Goal: Task Accomplishment & Management: Complete application form

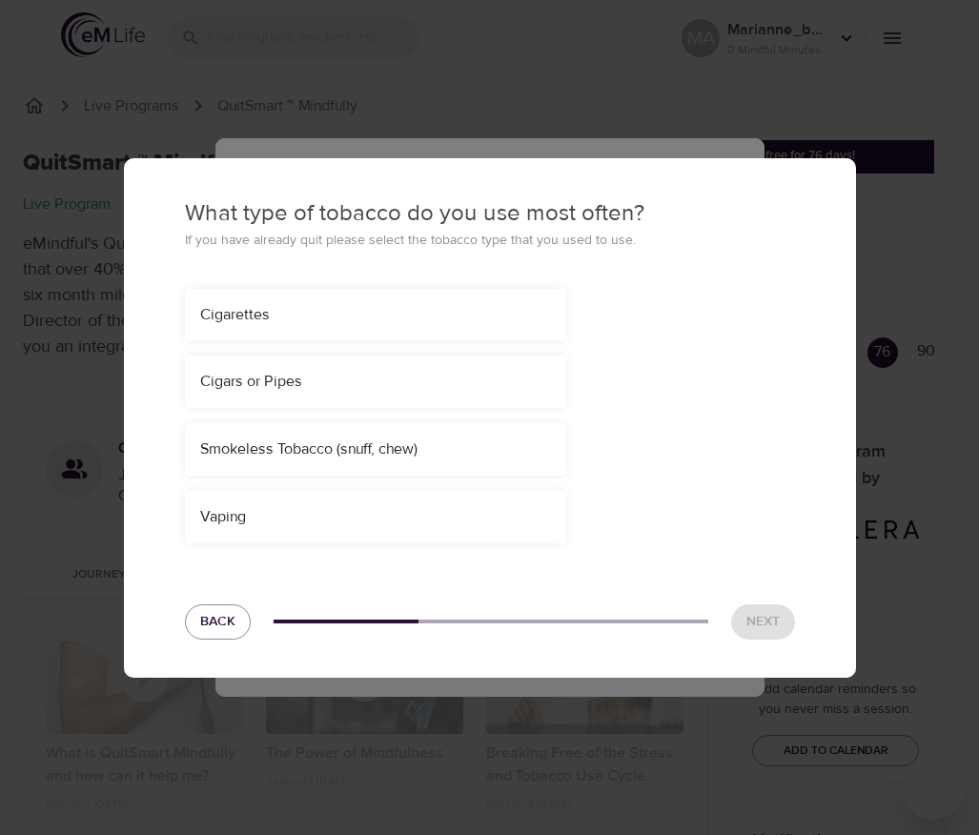
click at [391, 325] on div "Cigarettes" at bounding box center [375, 315] width 381 height 52
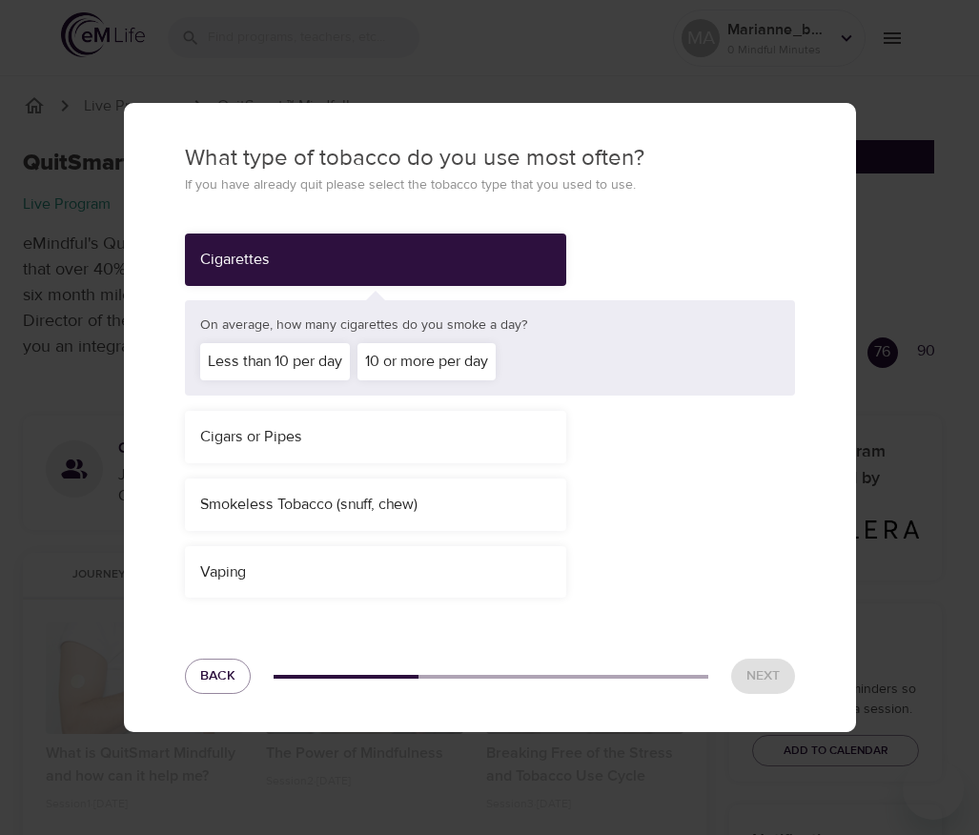
click at [323, 364] on div "Less than 10 per day" at bounding box center [275, 361] width 150 height 37
click at [383, 416] on div "Cigars or Pipes" at bounding box center [375, 437] width 381 height 52
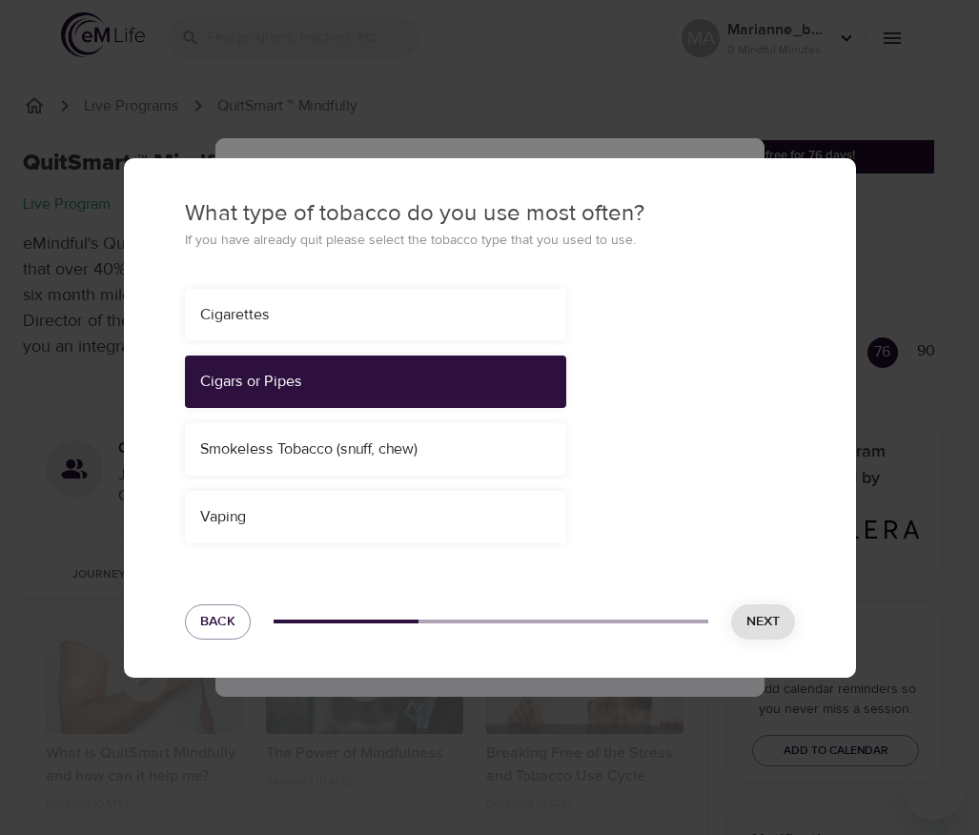
click at [406, 324] on div "Cigarettes" at bounding box center [375, 315] width 351 height 22
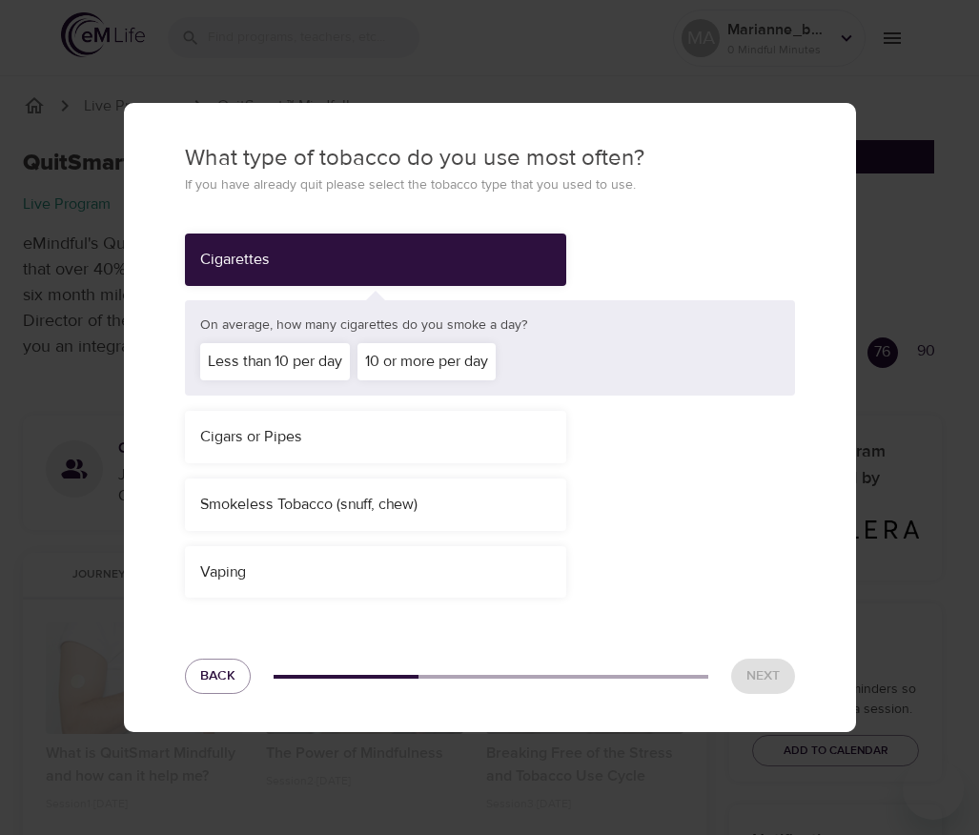
click at [488, 371] on div "10 or more per day" at bounding box center [426, 361] width 138 height 37
click at [768, 677] on span "Next" at bounding box center [762, 676] width 33 height 24
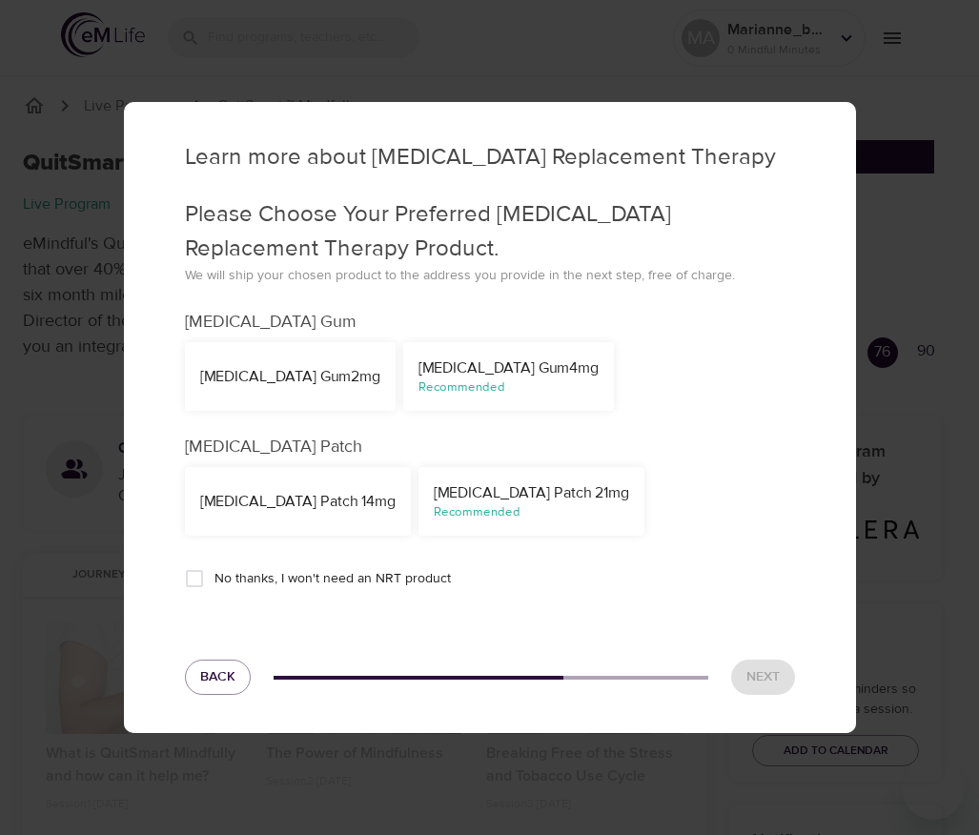
click at [279, 392] on div "Nicotine Gum 2mg" at bounding box center [290, 376] width 211 height 69
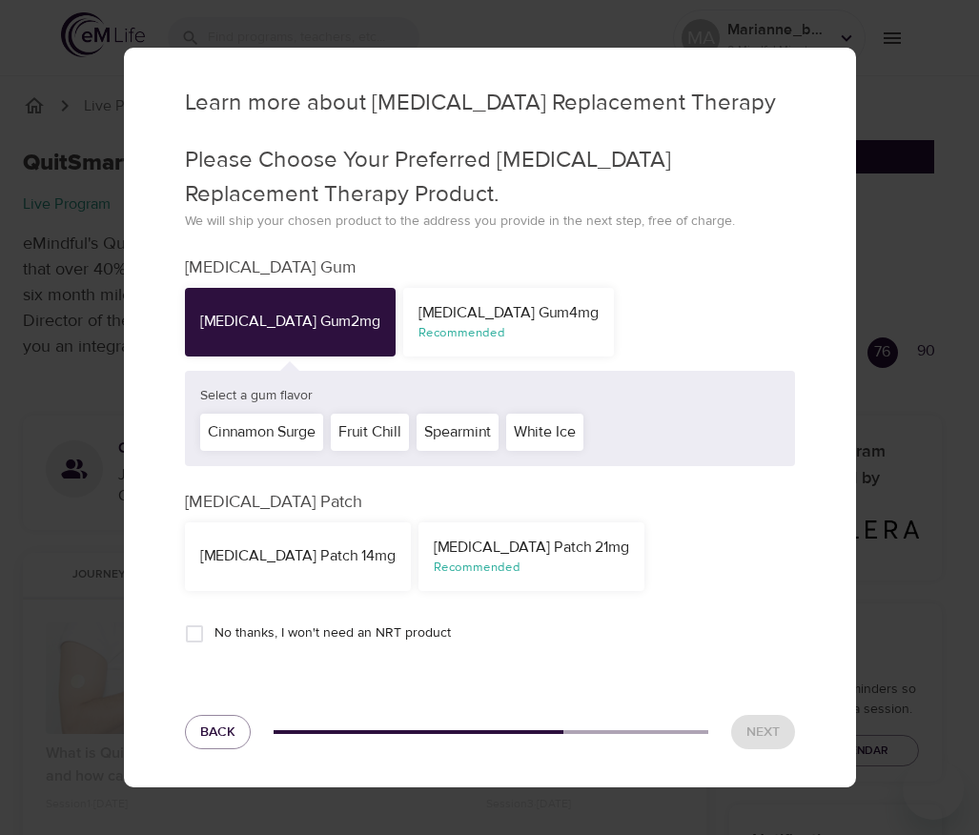
click at [436, 339] on div "Recommended" at bounding box center [508, 333] width 180 height 18
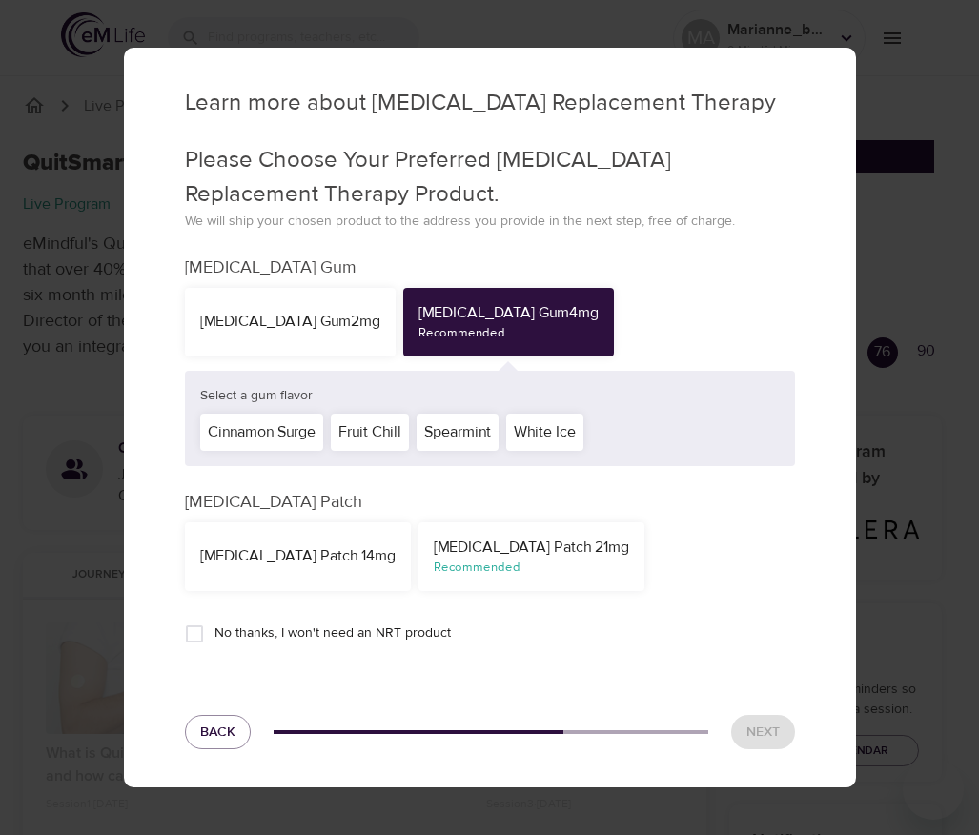
click at [385, 416] on div "Fruit Chill" at bounding box center [370, 432] width 78 height 37
click at [443, 432] on div "Spearmint" at bounding box center [458, 432] width 82 height 37
click at [390, 439] on div "Fruit Chill" at bounding box center [370, 432] width 78 height 37
click at [302, 569] on div "NicoDerm CQ Patch 14mg" at bounding box center [298, 556] width 226 height 69
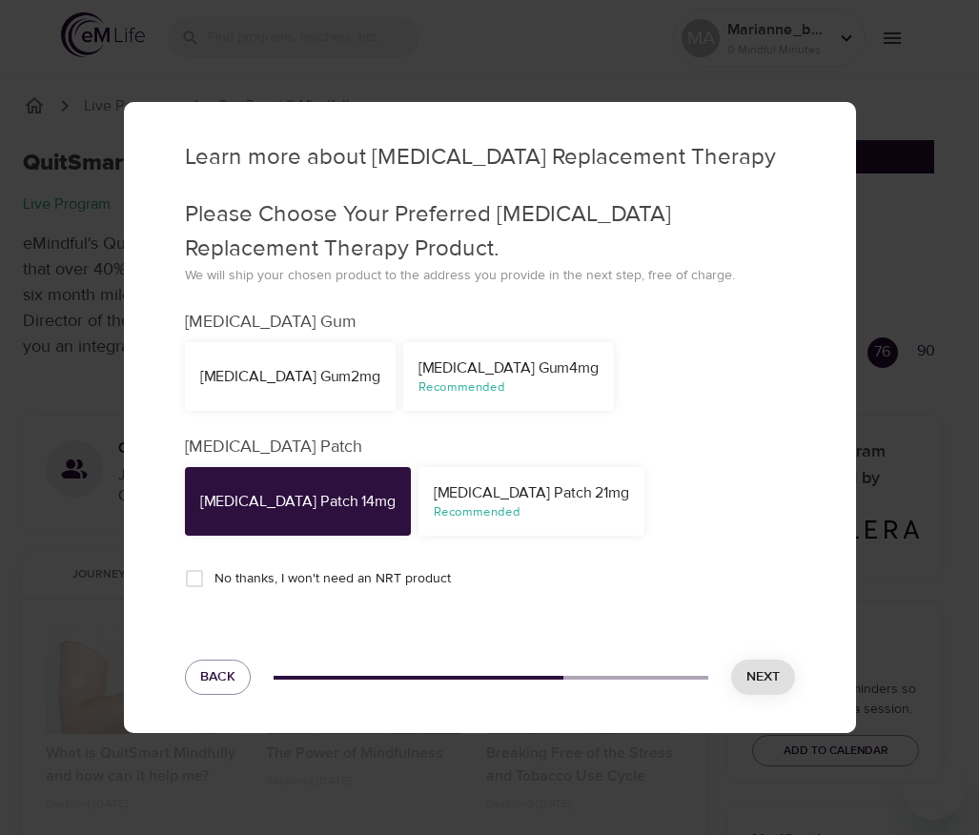
click at [449, 492] on div "NicoDerm CQ Patch 21mg" at bounding box center [531, 493] width 195 height 22
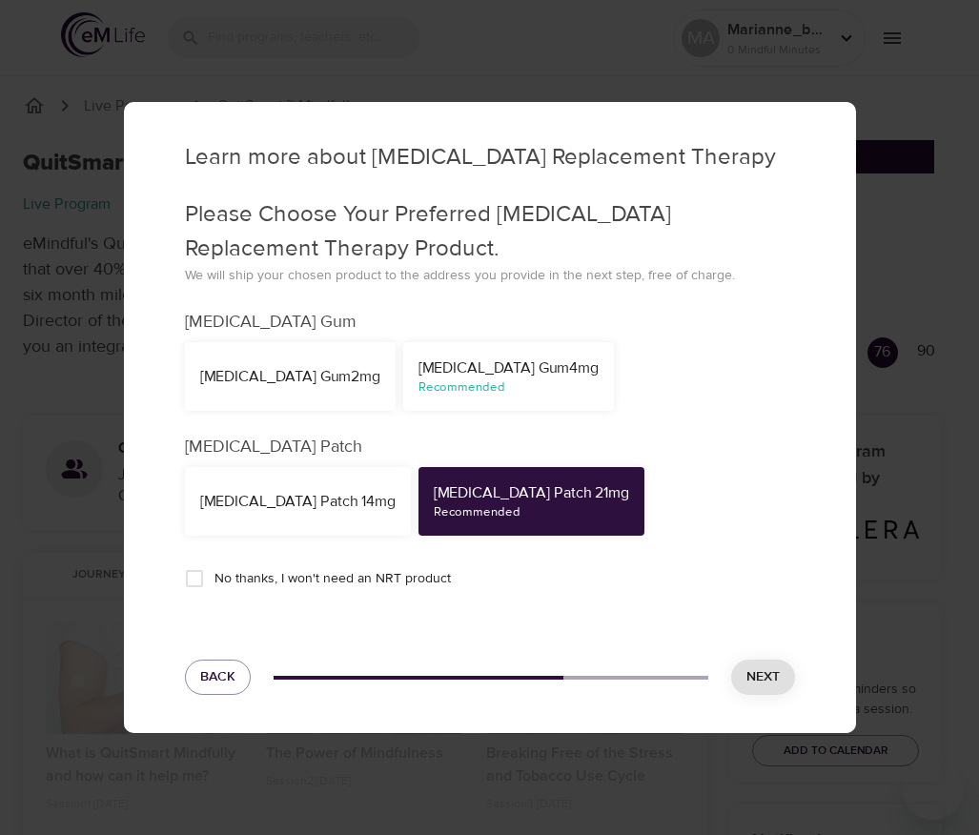
click at [418, 373] on div "Nicotine Gum 4mg" at bounding box center [508, 368] width 180 height 22
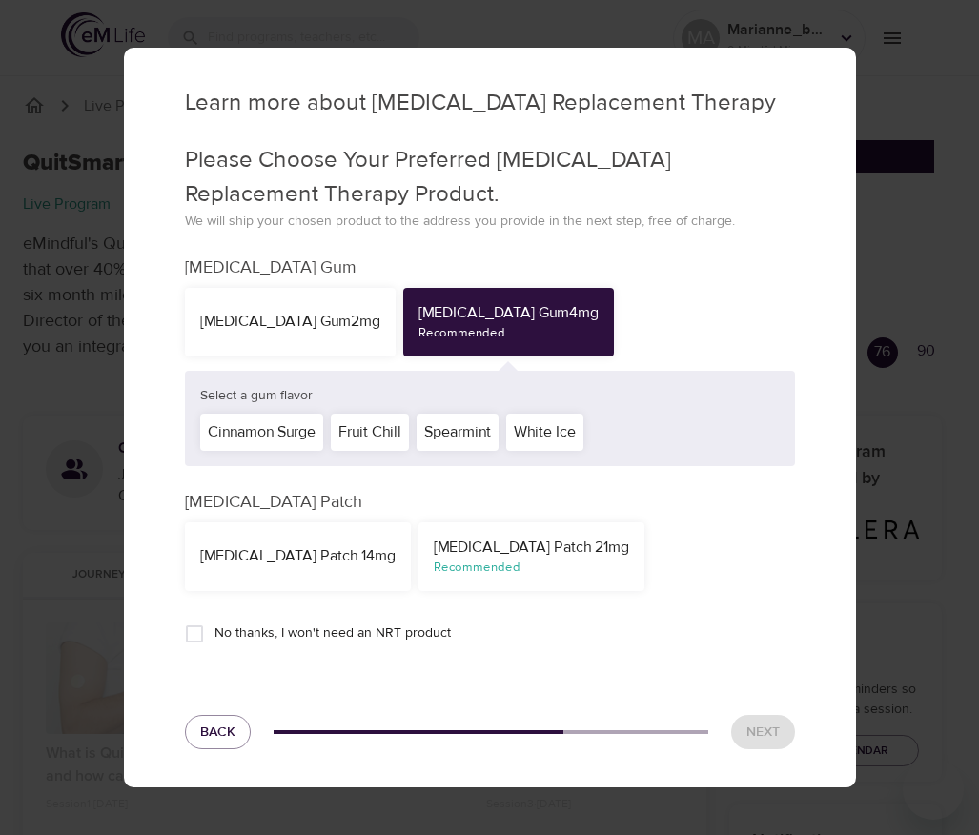
click at [658, 332] on div "Nicotine Gum 2mg Nicotine Gum 4mg Recommended" at bounding box center [490, 322] width 618 height 76
click at [467, 430] on div "Spearmint" at bounding box center [458, 432] width 82 height 37
click at [676, 300] on div "Nicotine Gum 2mg Nicotine Gum 4mg Recommended" at bounding box center [490, 322] width 618 height 76
click at [772, 727] on span "Next" at bounding box center [762, 733] width 33 height 24
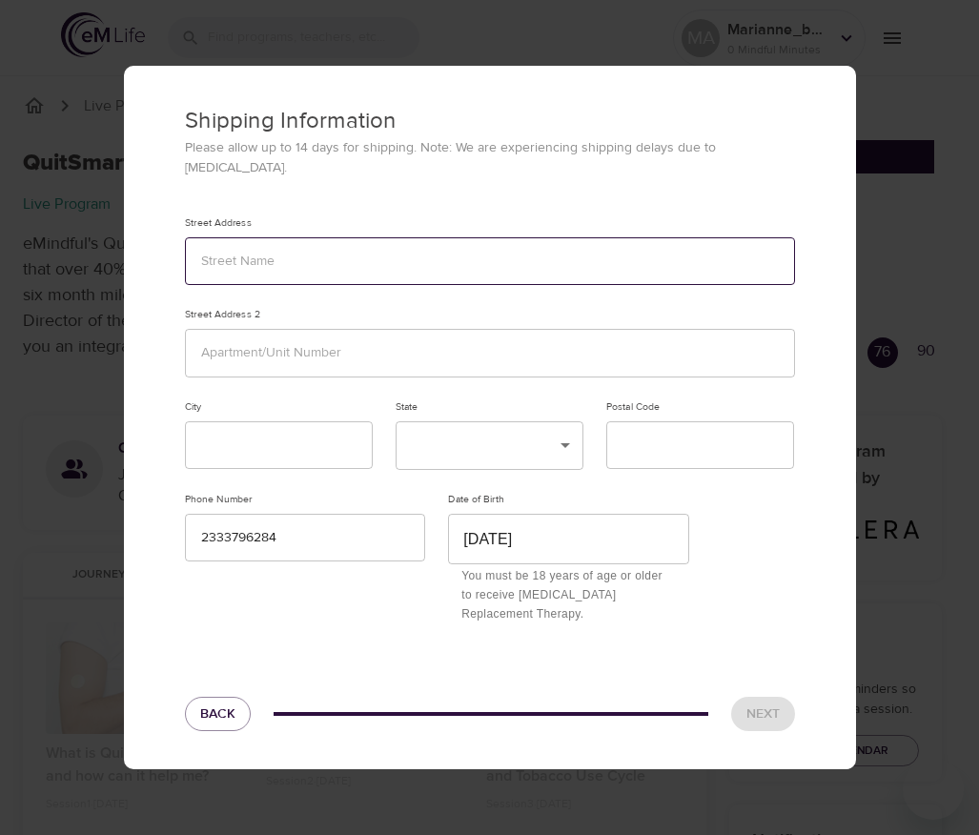
click at [369, 262] on input "text" at bounding box center [490, 261] width 610 height 49
type input "1223123"
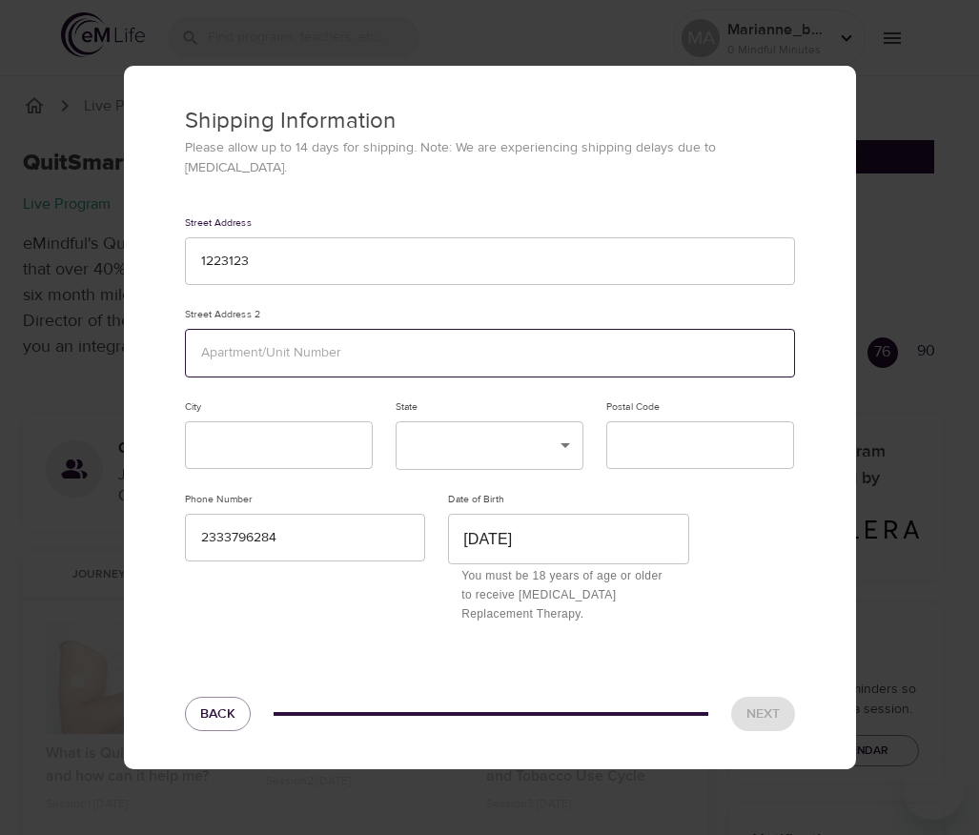
click at [334, 363] on input "text" at bounding box center [490, 353] width 610 height 49
type input "123213"
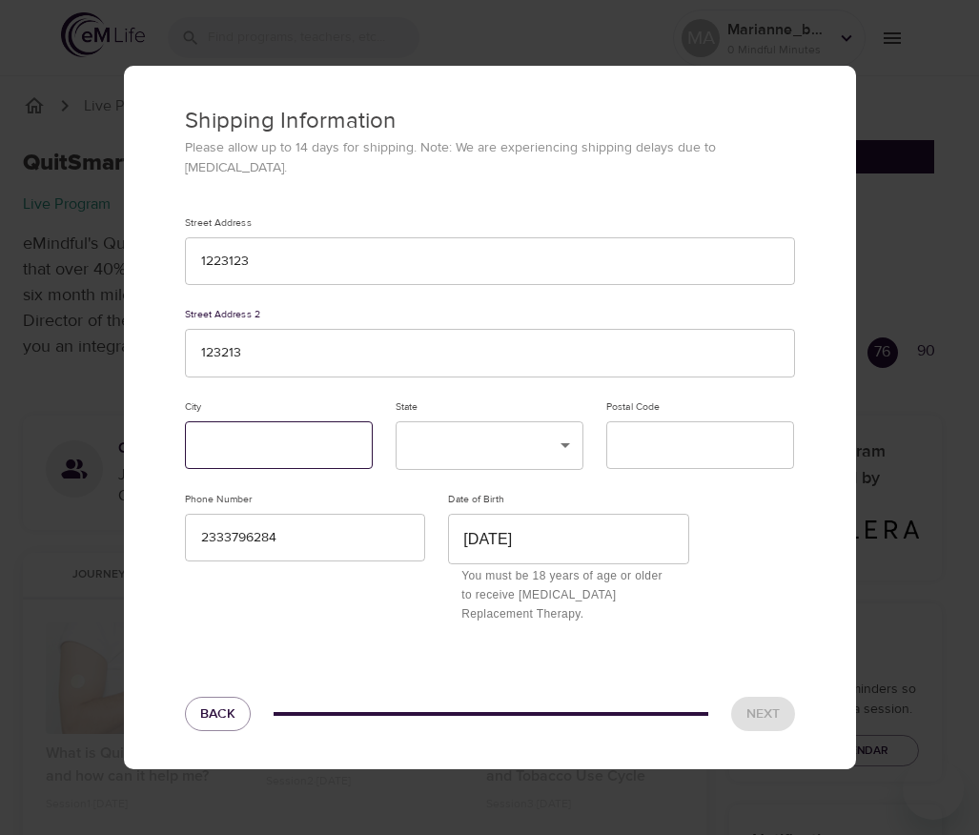
click at [285, 446] on input "text" at bounding box center [279, 445] width 188 height 49
type input "123"
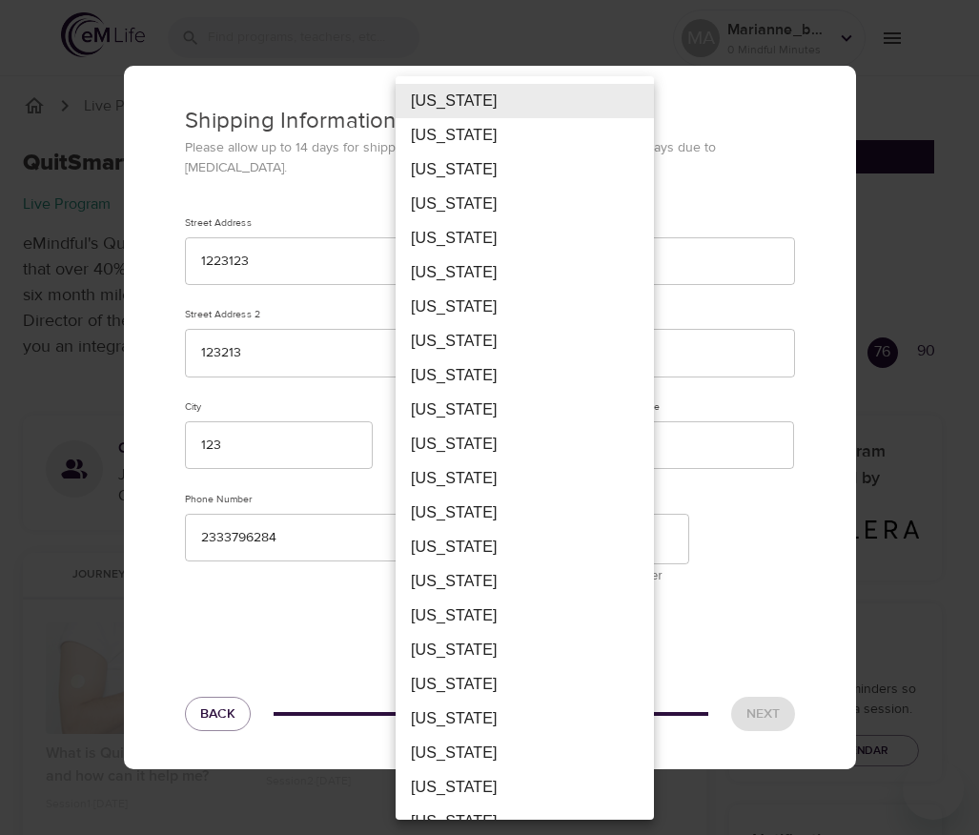
click at [491, 489] on li "Florida" at bounding box center [525, 478] width 258 height 34
type input "FL"
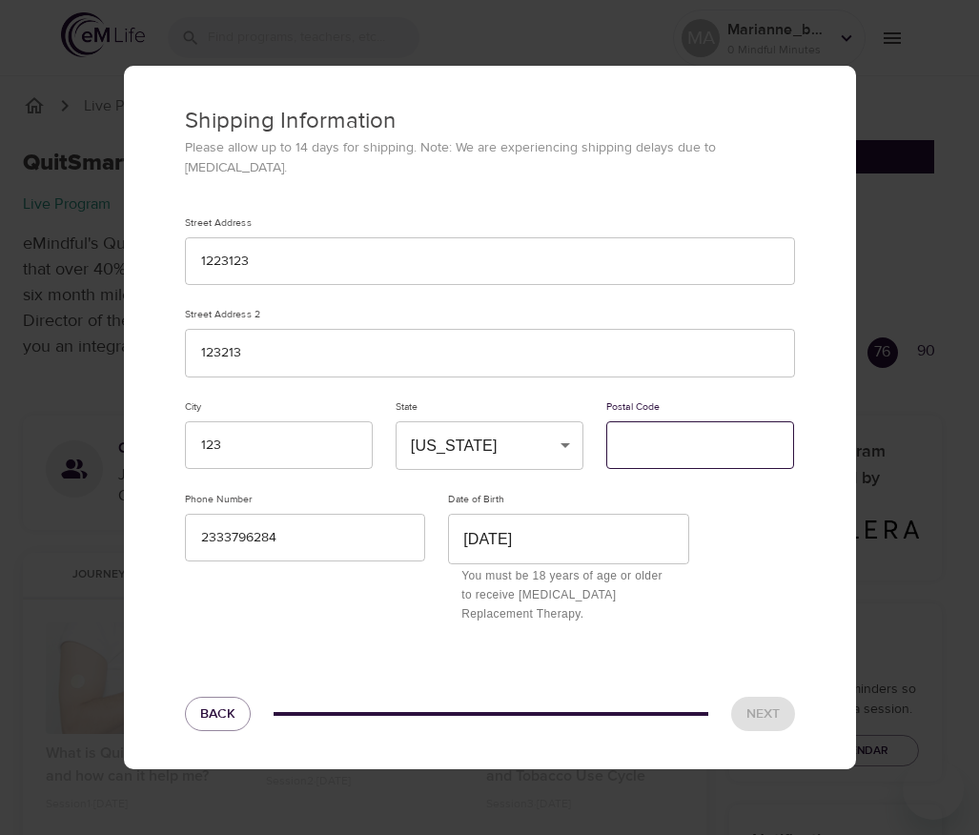
click at [685, 439] on input "text" at bounding box center [700, 445] width 188 height 49
type input "12331"
click at [765, 710] on span "Next" at bounding box center [762, 715] width 33 height 24
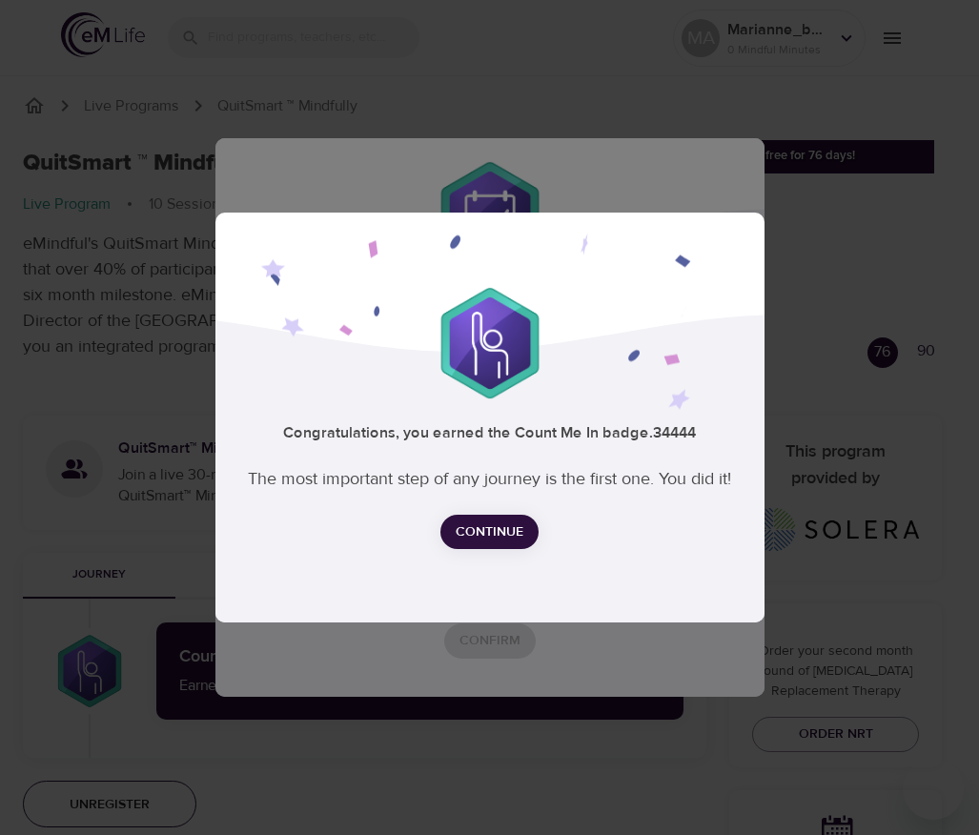
click at [496, 523] on span "Continue" at bounding box center [490, 532] width 68 height 24
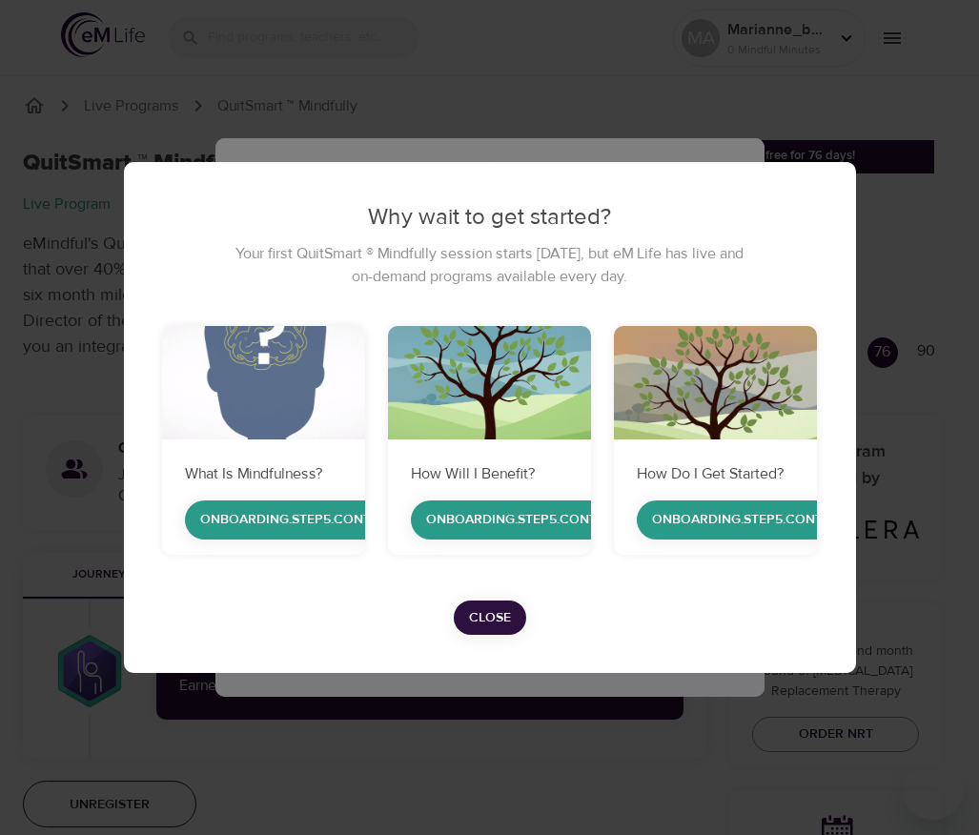
click at [507, 622] on span "Close" at bounding box center [490, 618] width 42 height 24
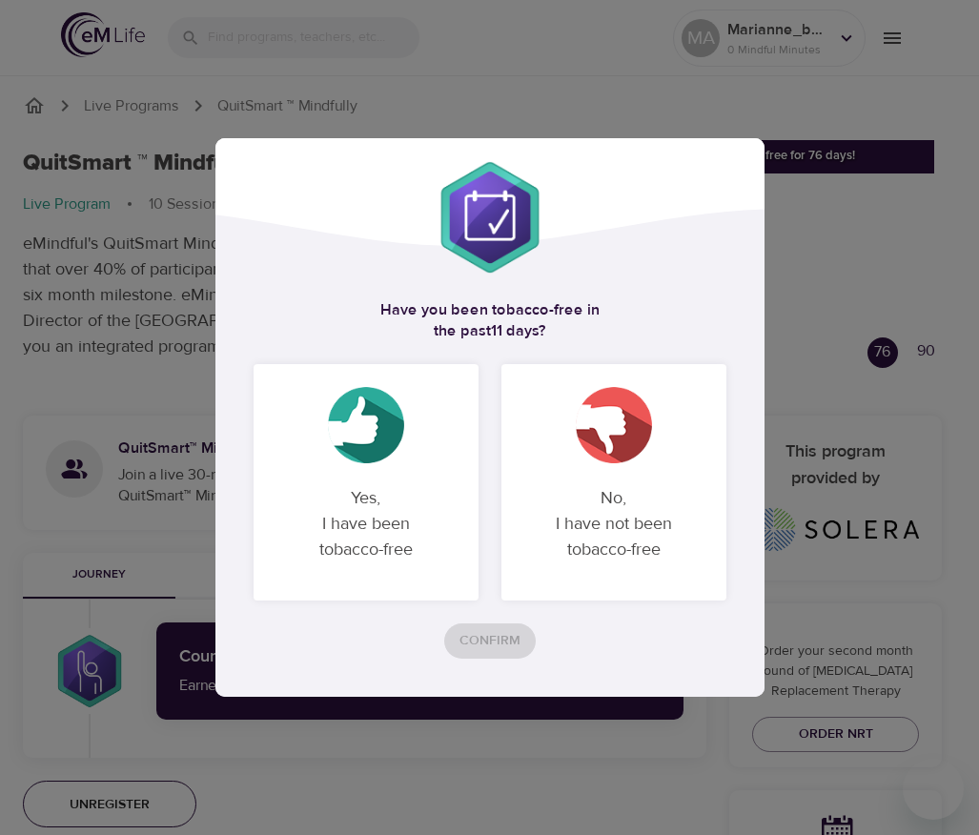
click at [428, 540] on p "Yes, I have been tobacco-free" at bounding box center [365, 524] width 179 height 108
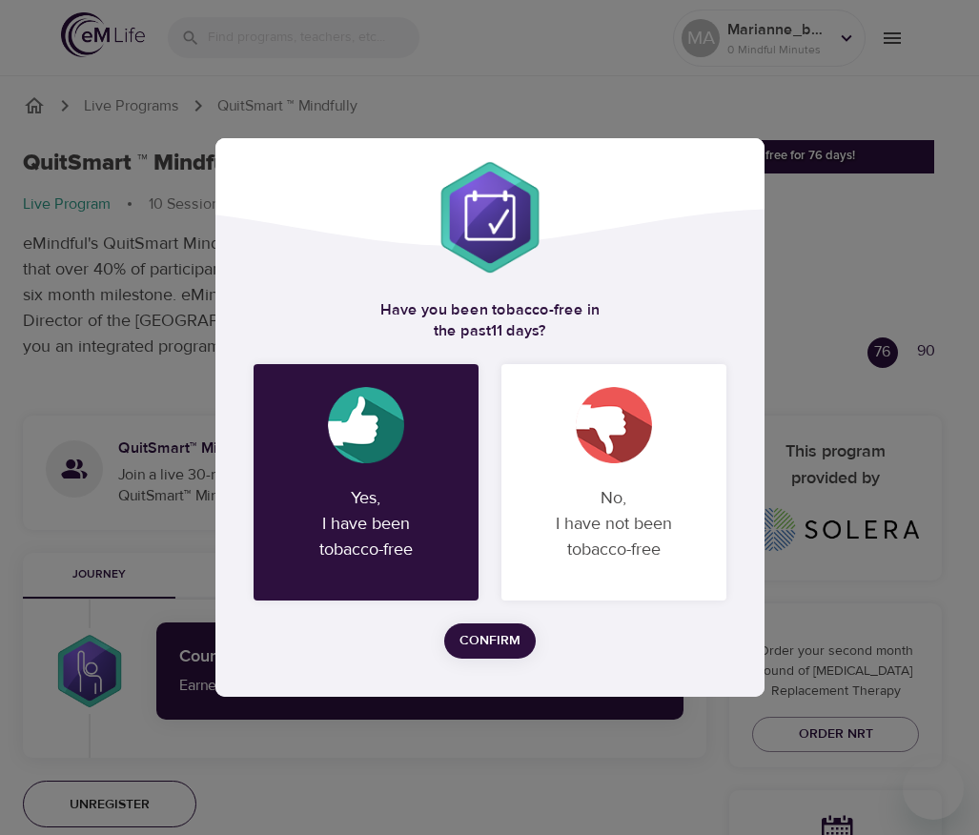
click at [475, 656] on button "Confirm" at bounding box center [490, 640] width 92 height 35
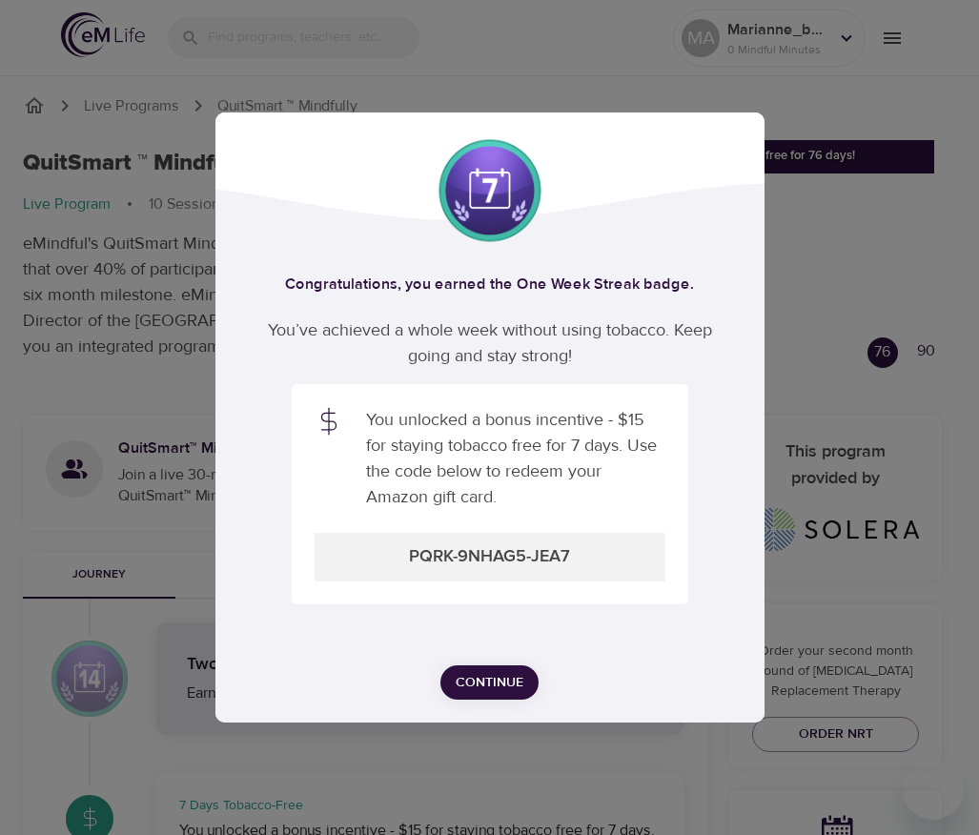
click at [501, 682] on span "Continue" at bounding box center [490, 683] width 68 height 24
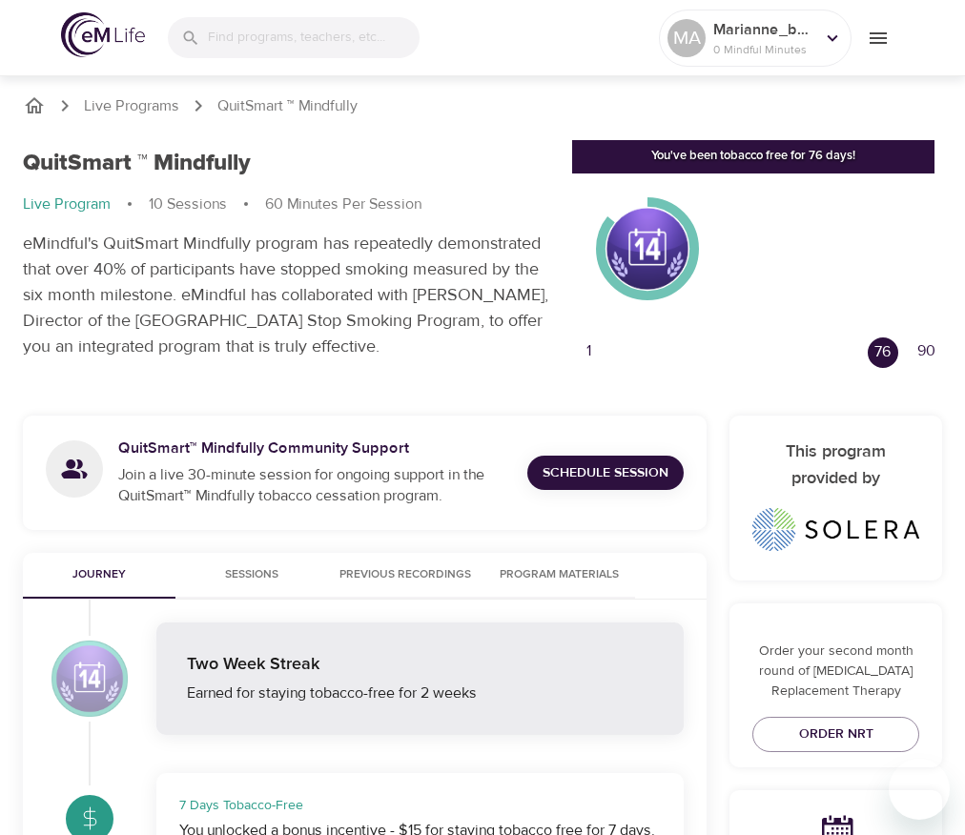
click at [242, 570] on span "Sessions" at bounding box center [252, 575] width 130 height 20
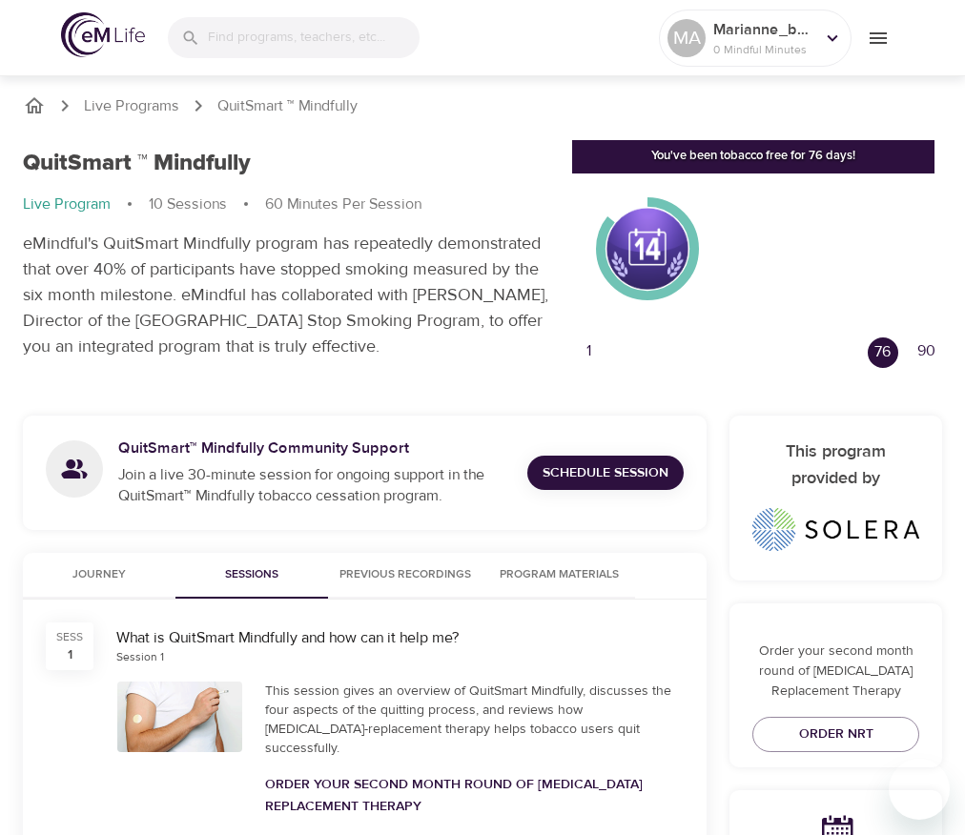
click at [397, 575] on span "Previous Recordings" at bounding box center [405, 575] width 132 height 20
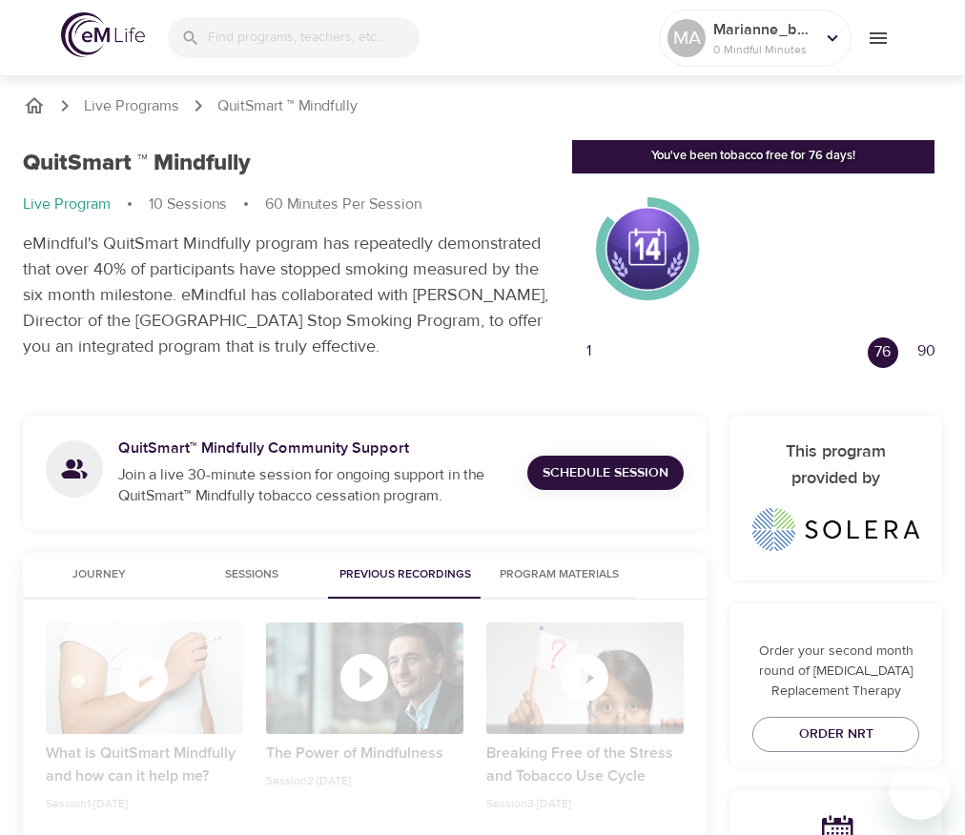
click at [266, 575] on span "Sessions" at bounding box center [252, 575] width 130 height 20
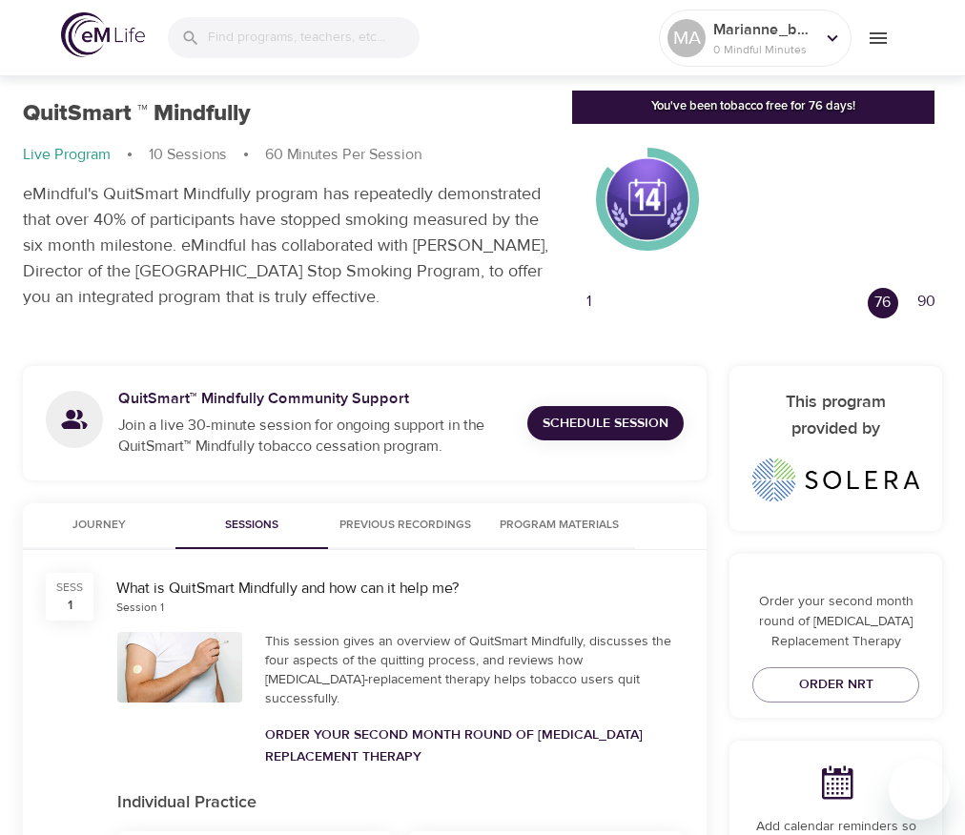
scroll to position [210, 0]
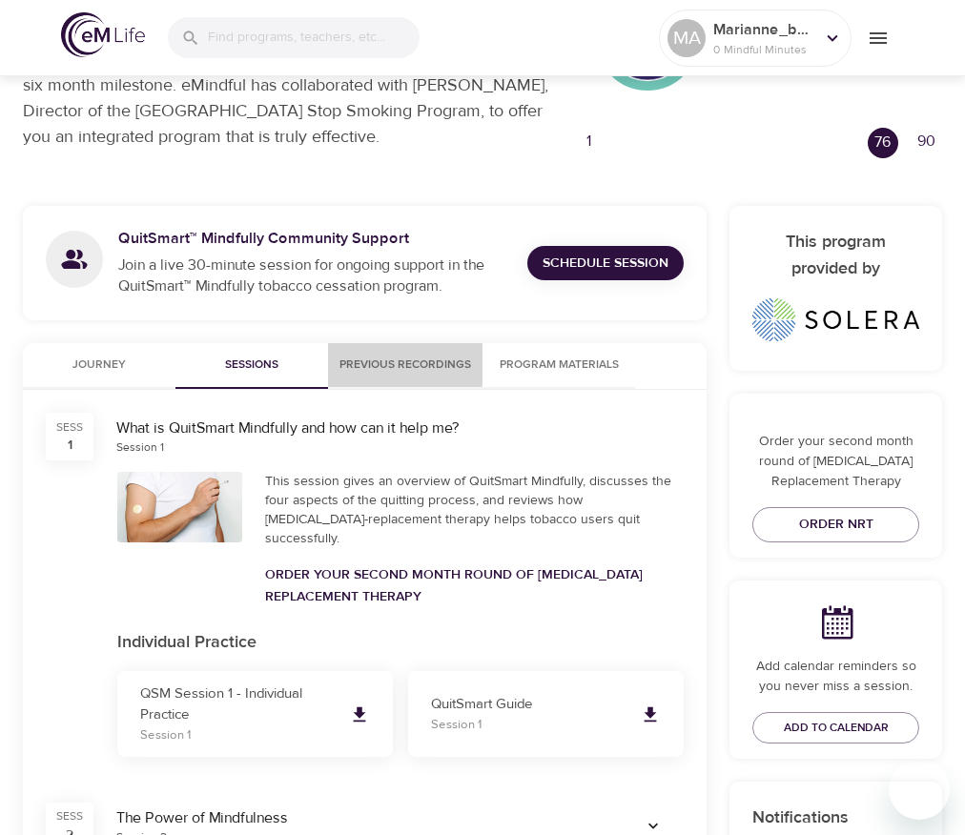
click at [379, 364] on span "Previous Recordings" at bounding box center [405, 366] width 132 height 20
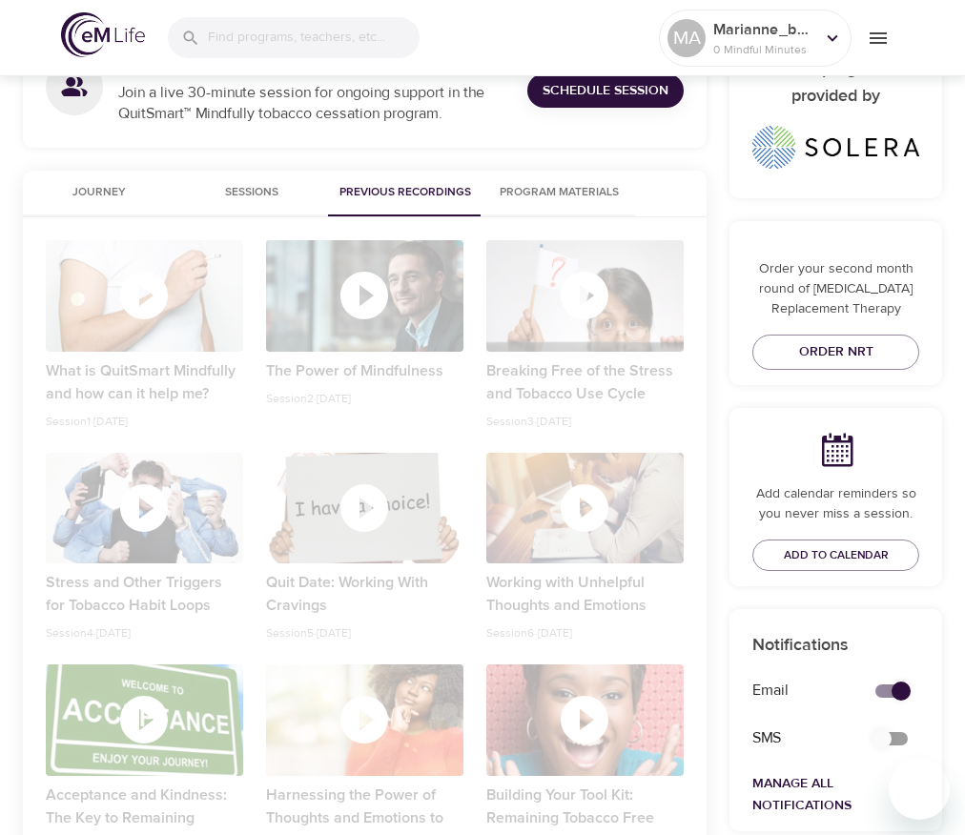
scroll to position [491, 0]
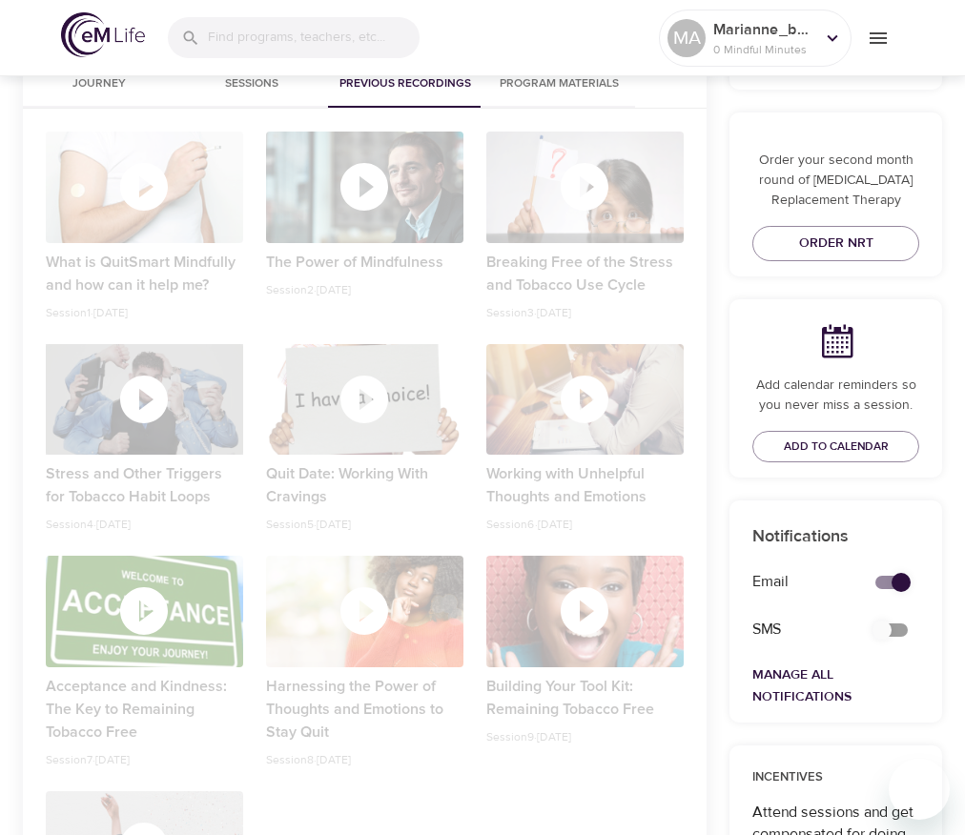
click at [167, 387] on icon "button" at bounding box center [143, 399] width 57 height 57
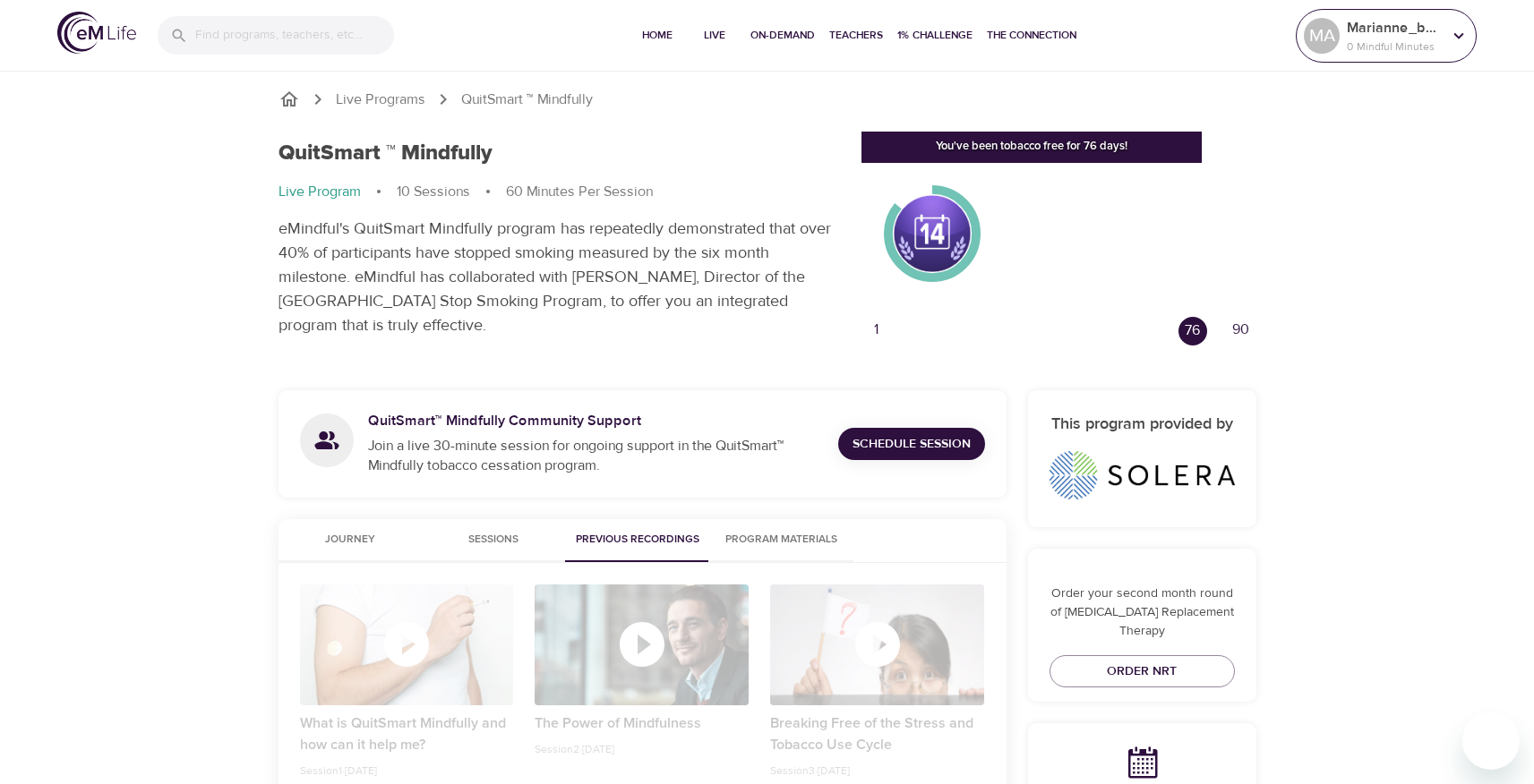
click at [1411, 44] on p "0 Mindful Minutes" at bounding box center [1394, 46] width 95 height 16
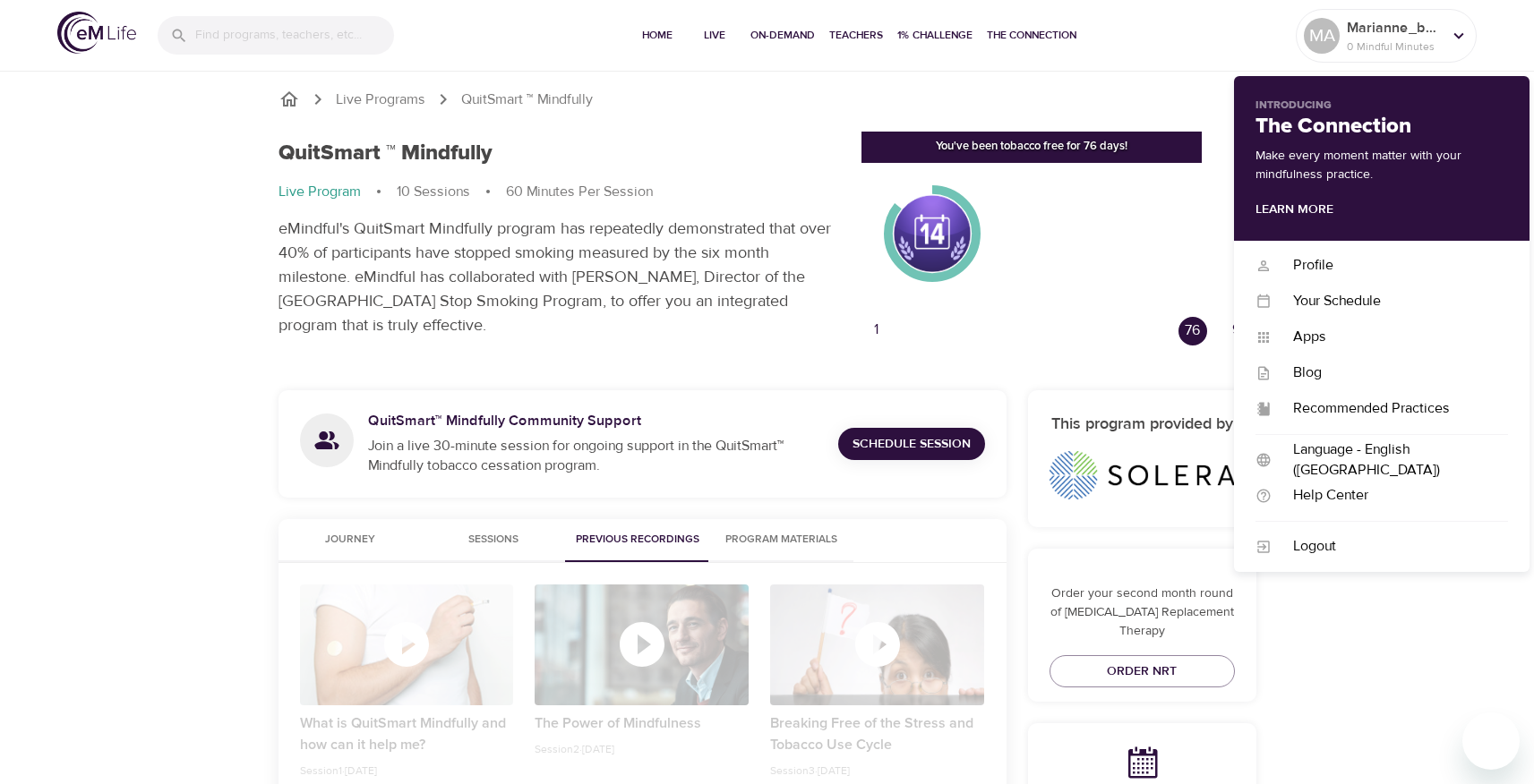
click at [1121, 577] on div "Order your second month round of Nicotine Replacement Therapy Order NRT" at bounding box center [1141, 625] width 228 height 154
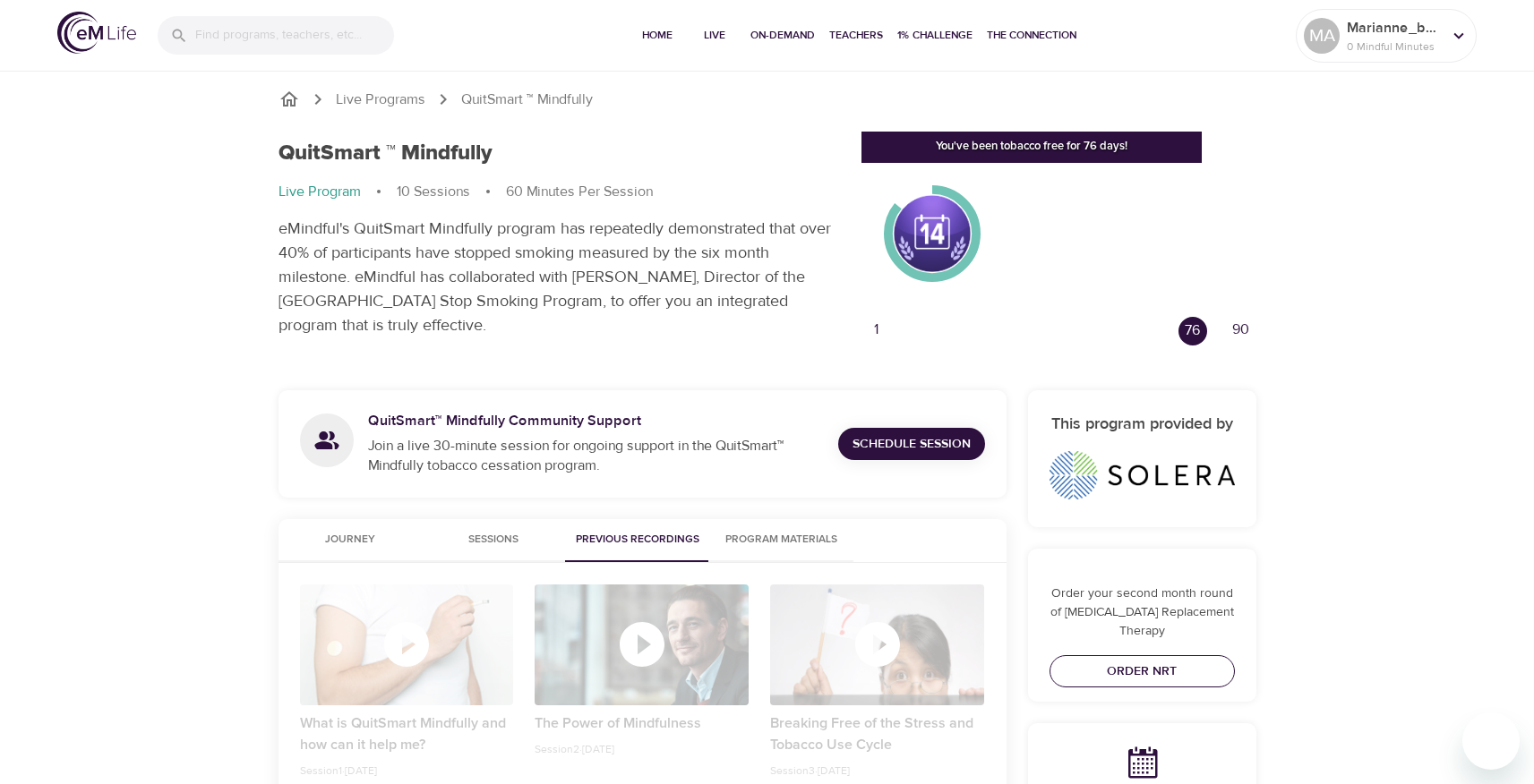
click at [1130, 660] on span "Order NRT" at bounding box center [1141, 671] width 157 height 23
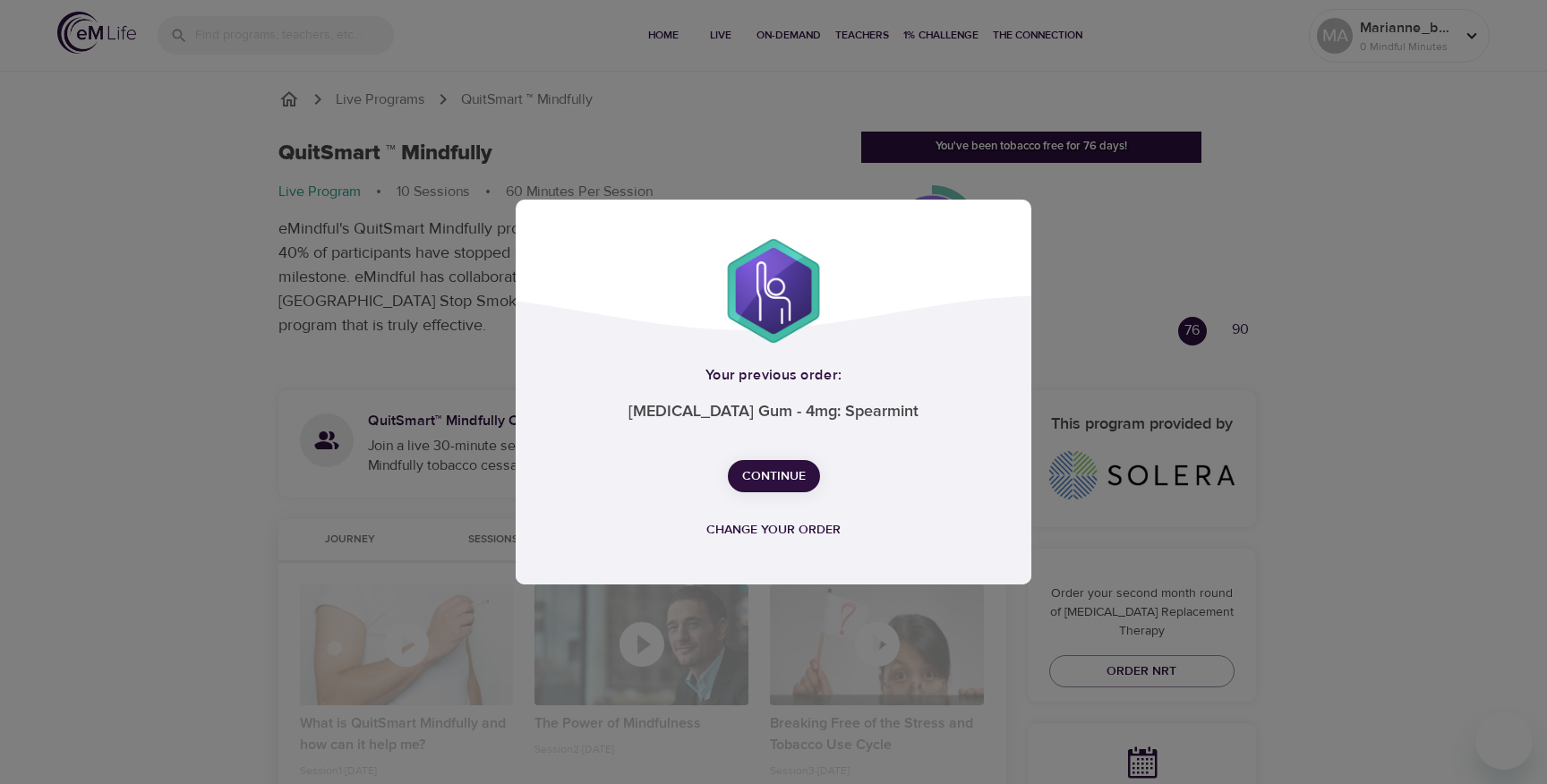
click at [765, 468] on span "Continue" at bounding box center [774, 477] width 64 height 23
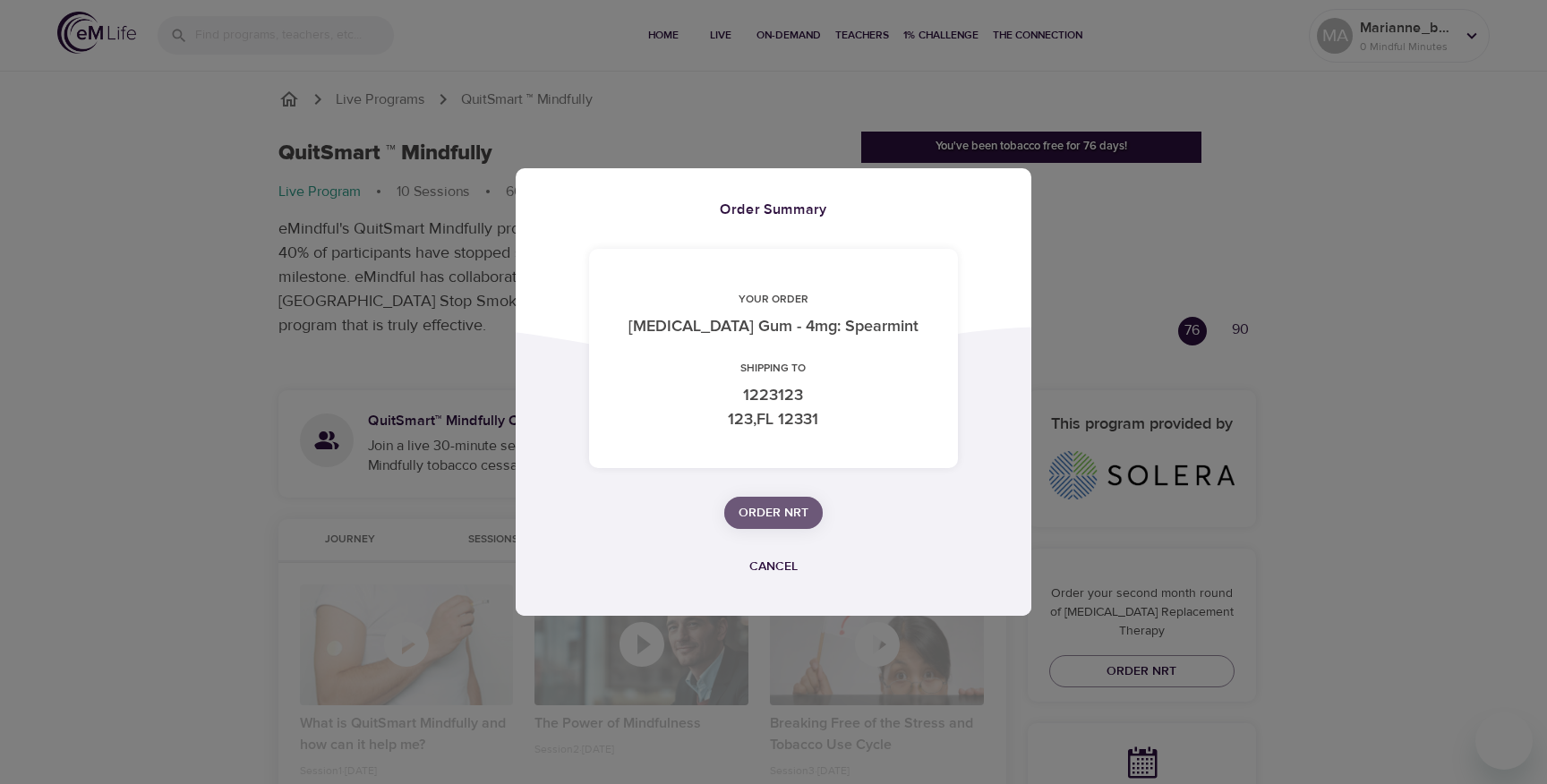
click at [789, 515] on span "Order NRT" at bounding box center [773, 514] width 70 height 23
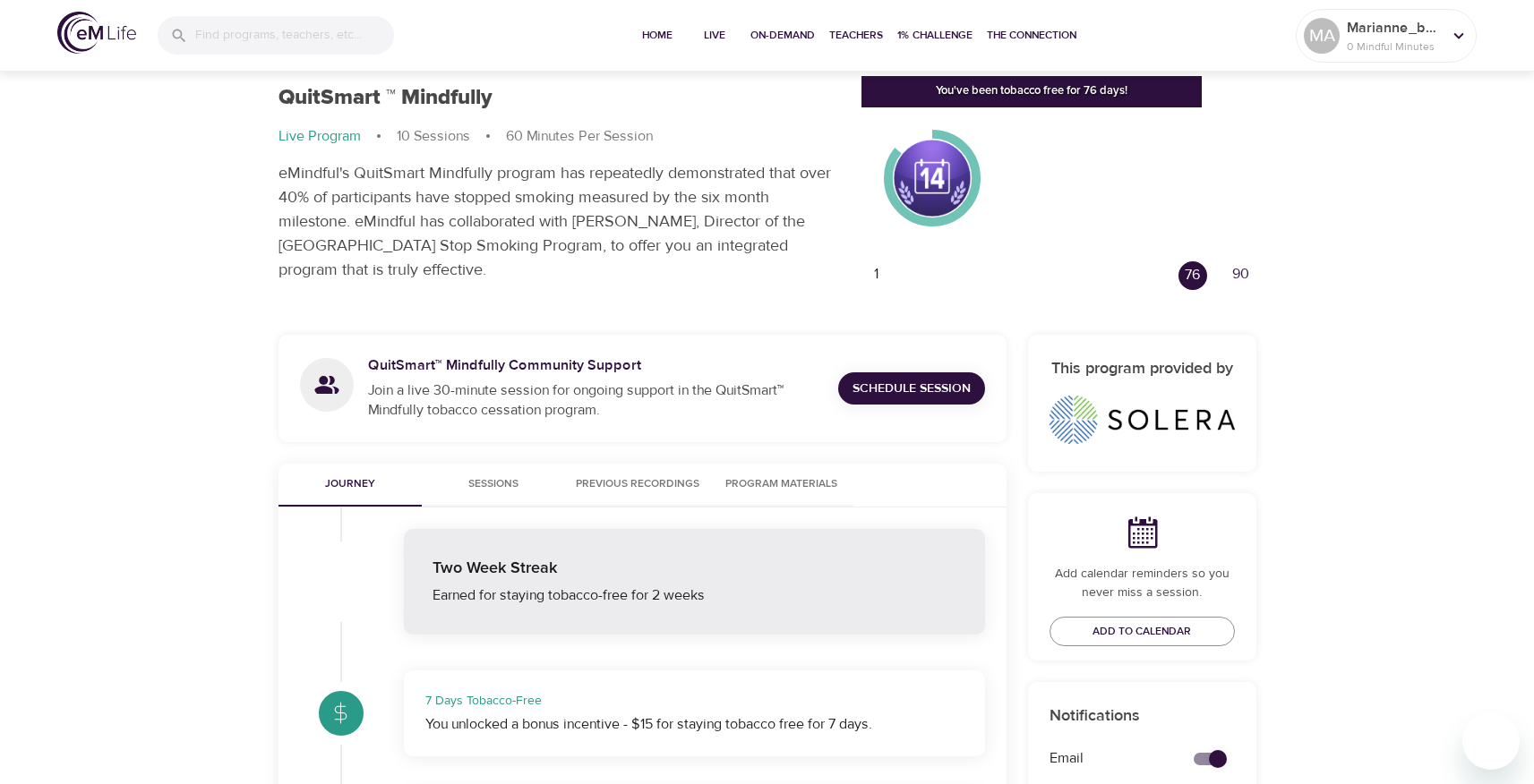
scroll to position [18, 0]
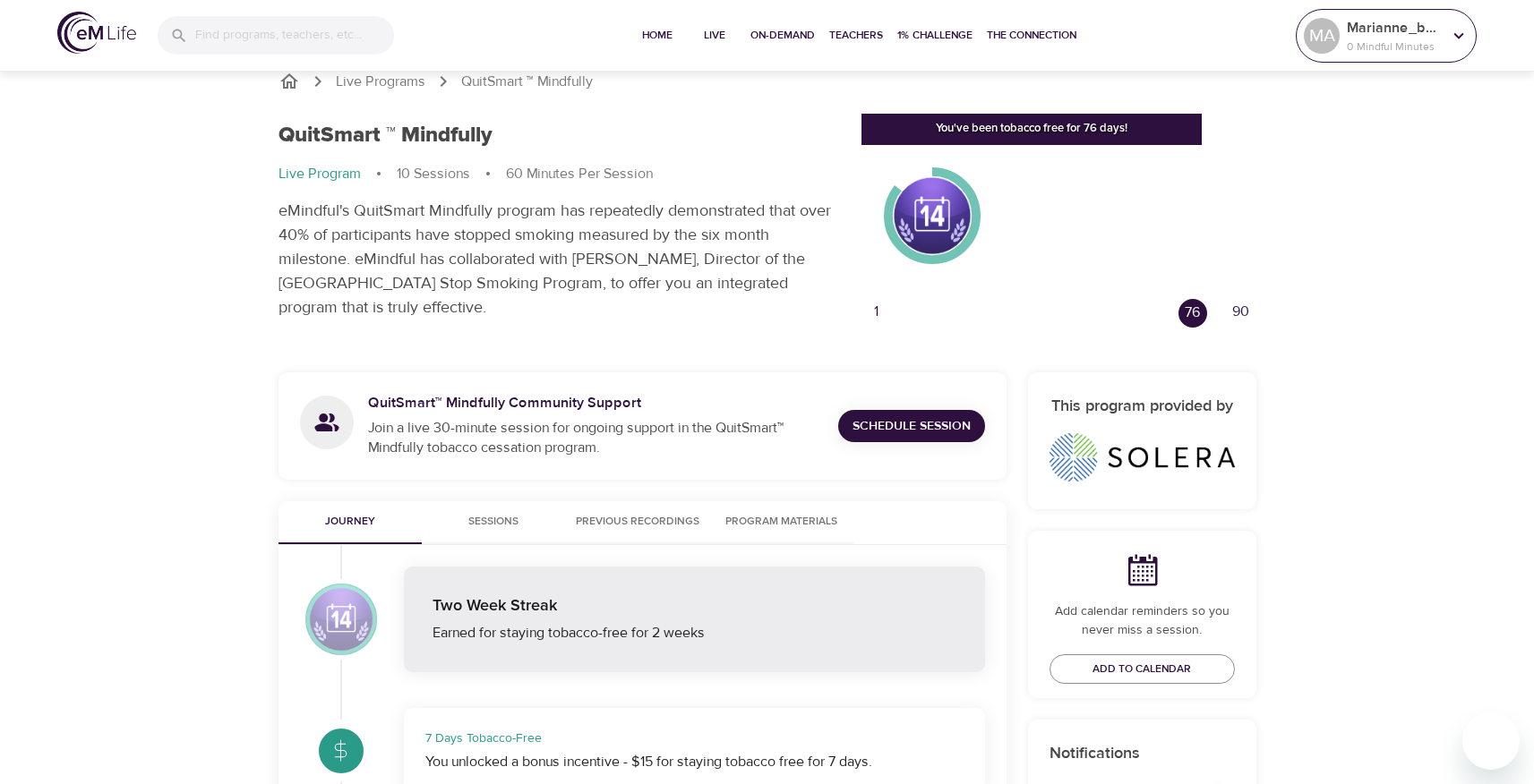
click at [1401, 48] on p "0 Mindful Minutes" at bounding box center [1394, 46] width 95 height 16
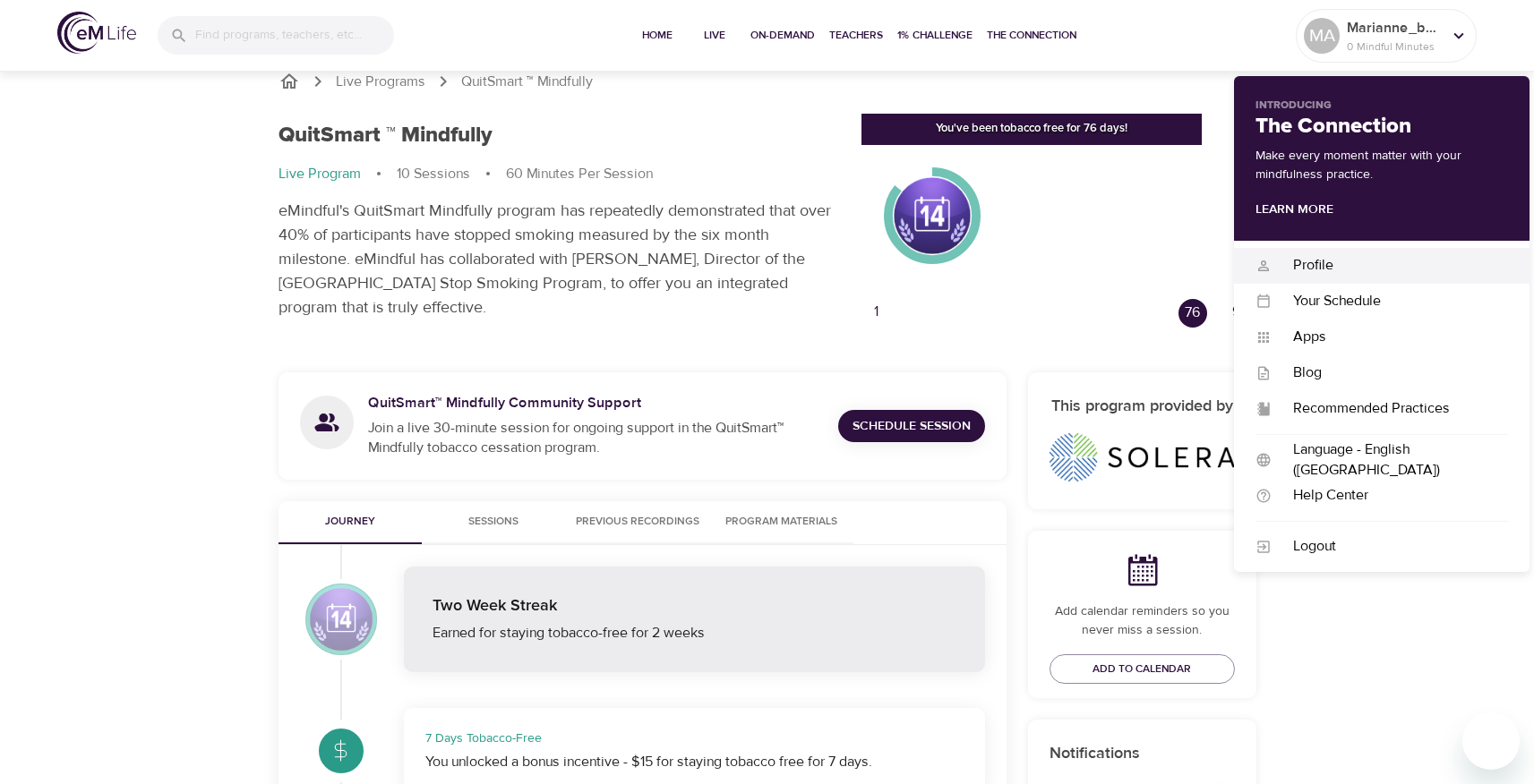
click at [1349, 256] on div "Profile" at bounding box center [1390, 266] width 237 height 21
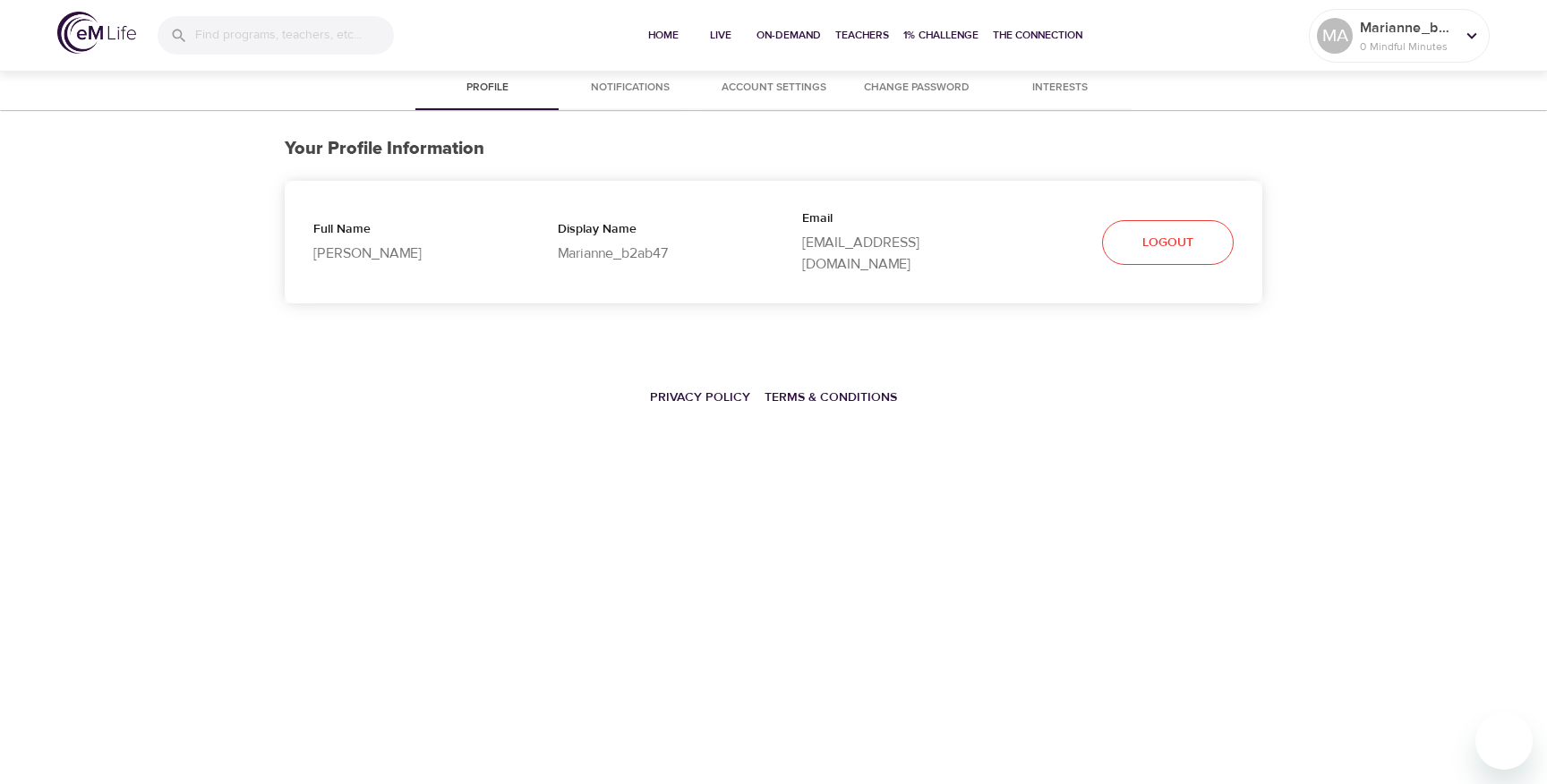
click at [360, 253] on p "Marianne Adams" at bounding box center [407, 253] width 187 height 22
copy p "Marianne Adams"
click at [888, 244] on p "Test.Email.1701338997047@gmail.com" at bounding box center [895, 254] width 187 height 43
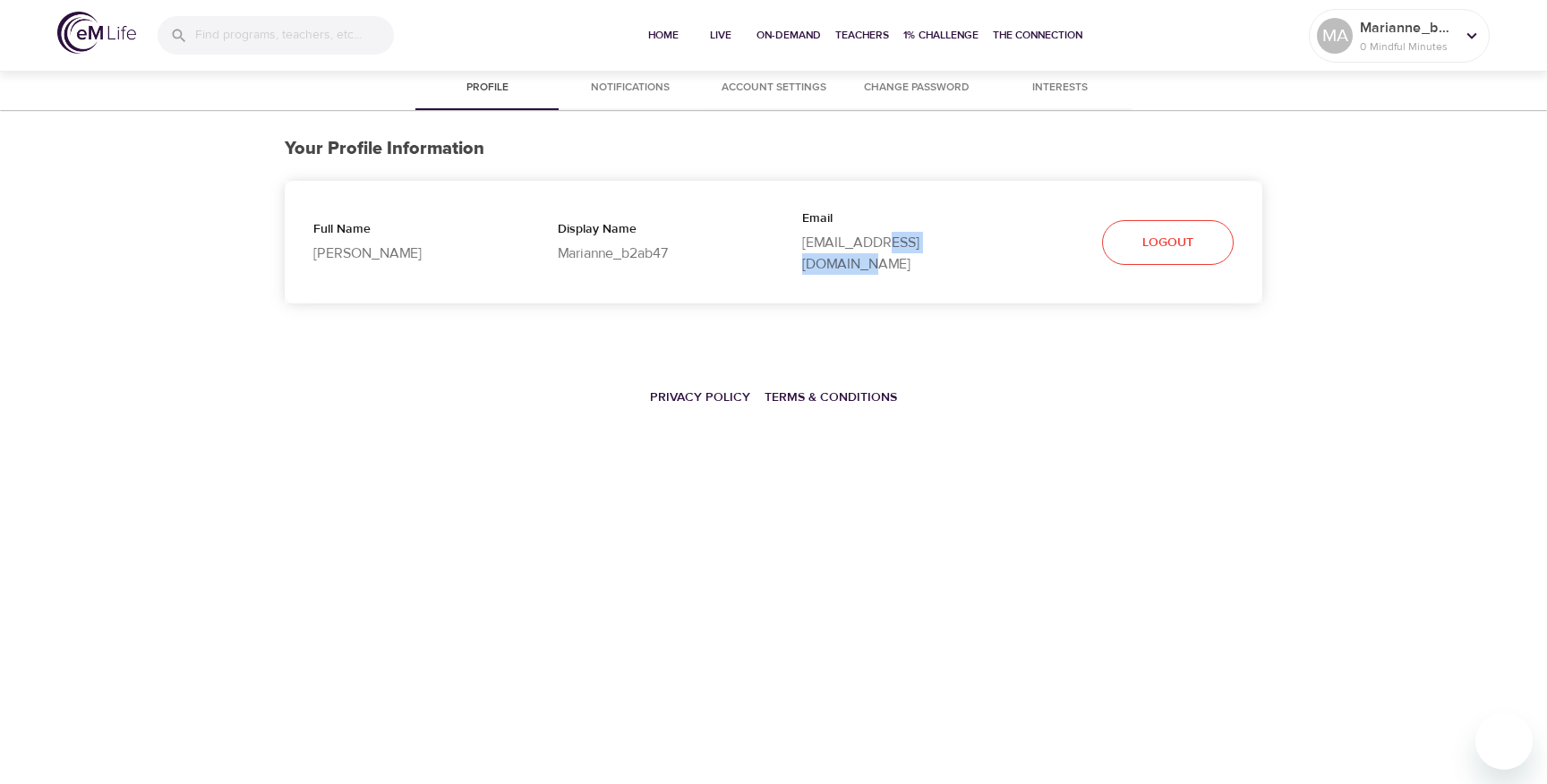
click at [888, 244] on p "Test.Email.1701338997047@gmail.com" at bounding box center [895, 254] width 187 height 43
copy div "Test.Email.1701338997047@gmail.com Logout"
